Goal: Find specific page/section: Find specific page/section

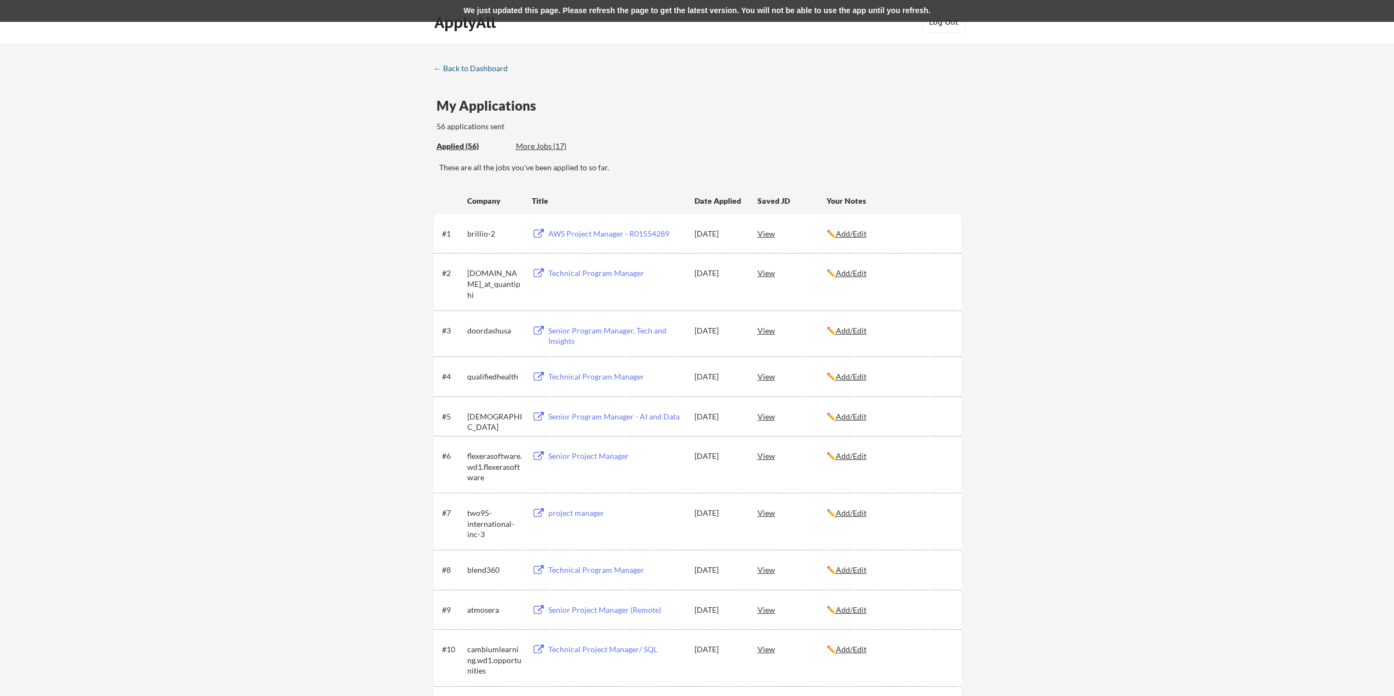
click at [462, 69] on div "← Back to Dashboard" at bounding box center [475, 69] width 82 height 8
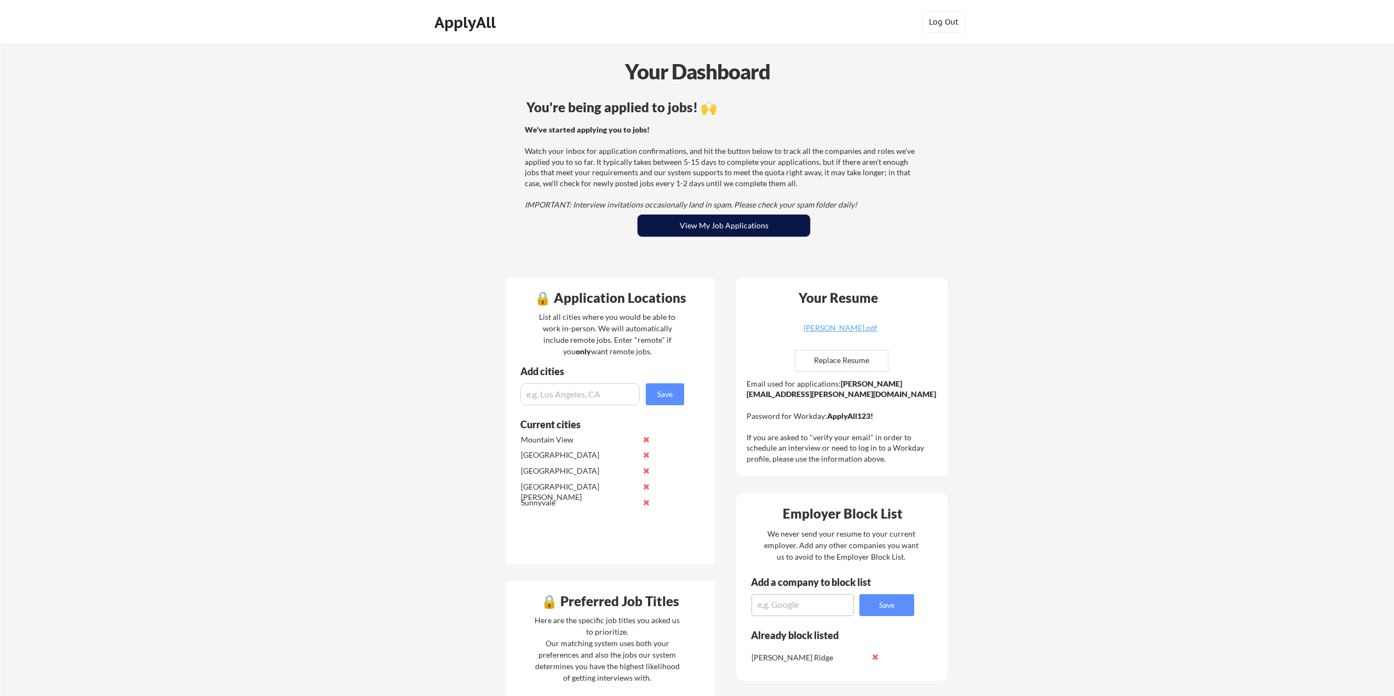
click at [700, 228] on button "View My Job Applications" at bounding box center [723, 226] width 172 height 22
